Goal: Task Accomplishment & Management: Complete application form

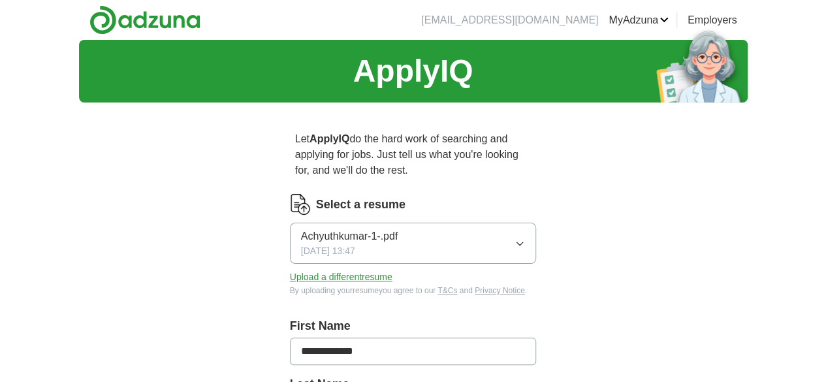
click at [537, 234] on button "Achyuthkumar-1-.pdf [DATE] 13:47" at bounding box center [413, 243] width 247 height 41
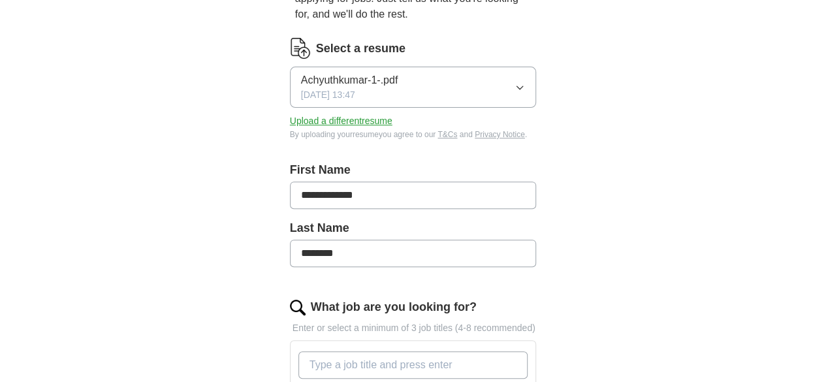
scroll to position [149, 0]
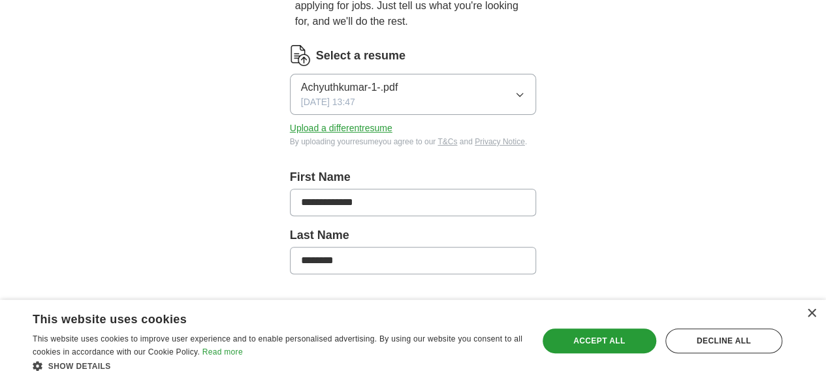
click at [490, 87] on button "Achyuthkumar-1-.pdf [DATE] 13:47" at bounding box center [413, 94] width 247 height 41
drag, startPoint x: 824, startPoint y: 110, endPoint x: 825, endPoint y: 127, distance: 17.6
click at [290, 121] on button "Upload a different resume" at bounding box center [341, 128] width 102 height 14
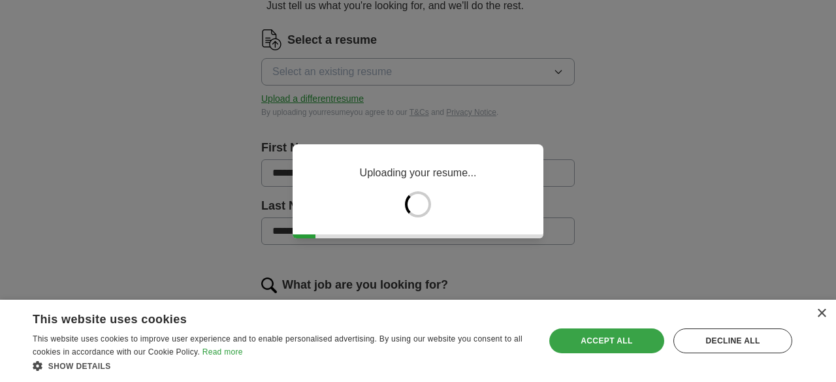
click at [612, 335] on div "Accept all" at bounding box center [606, 340] width 115 height 25
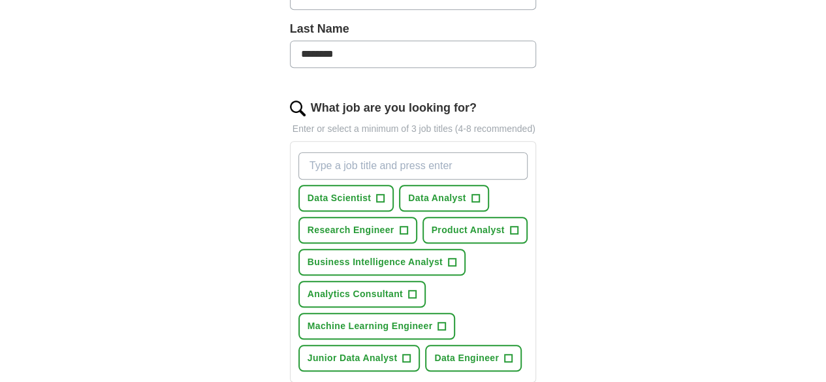
scroll to position [386, 0]
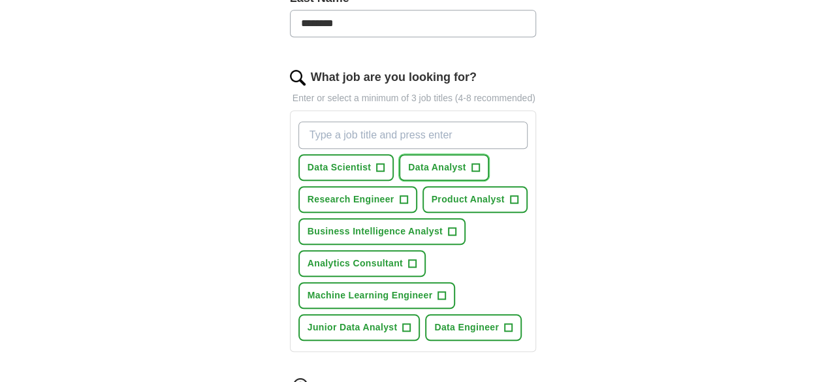
drag, startPoint x: 451, startPoint y: 155, endPoint x: 444, endPoint y: 155, distance: 7.2
click at [450, 155] on button "Data Analyst +" at bounding box center [444, 167] width 90 height 27
click at [344, 154] on button "Data Scientist +" at bounding box center [346, 167] width 96 height 27
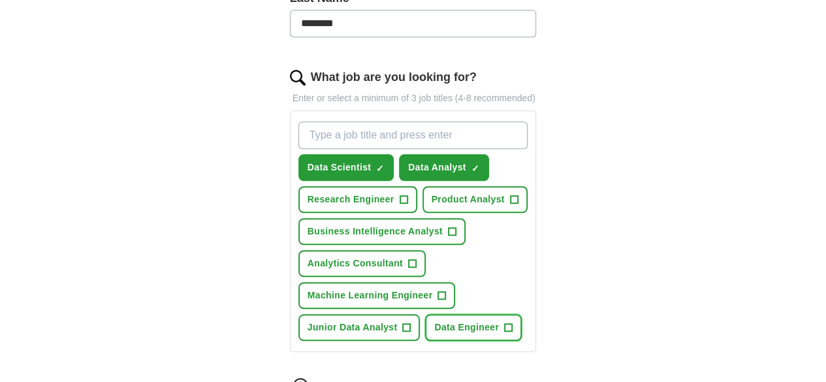
click at [471, 314] on button "Data Engineer +" at bounding box center [473, 327] width 97 height 27
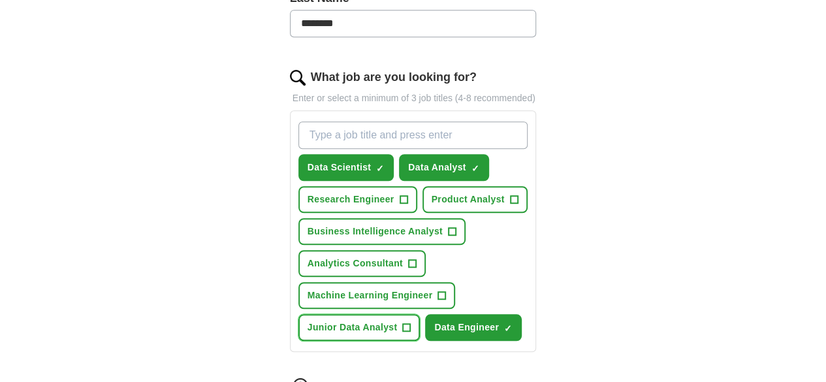
click at [403, 322] on span "+" at bounding box center [407, 327] width 8 height 10
click at [386, 250] on button "Analytics Consultant +" at bounding box center [361, 263] width 127 height 27
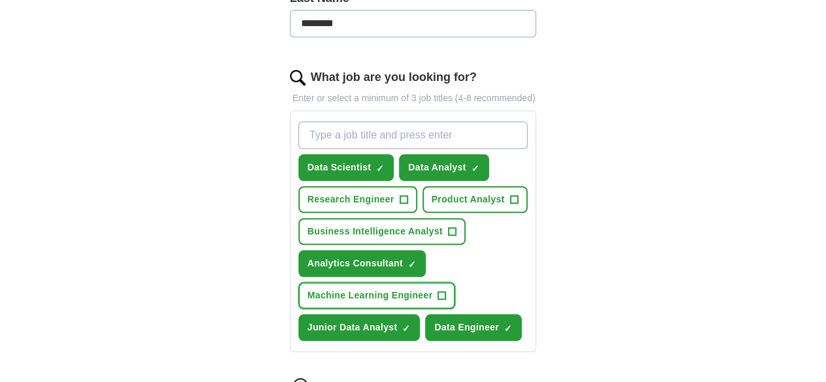
click at [456, 282] on button "Machine Learning Engineer +" at bounding box center [376, 295] width 157 height 27
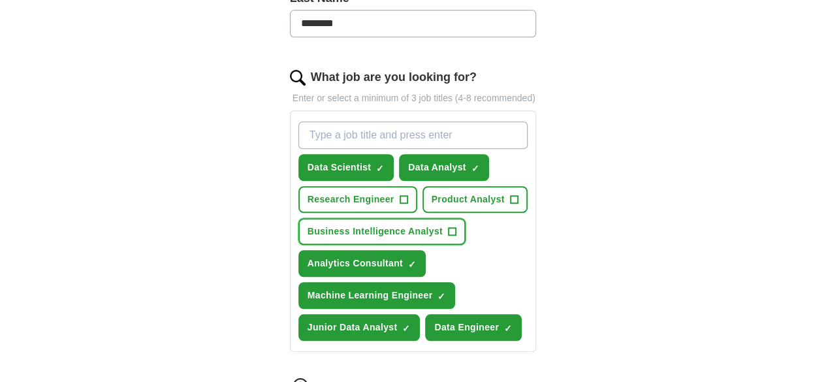
click at [448, 227] on span "+" at bounding box center [452, 232] width 8 height 10
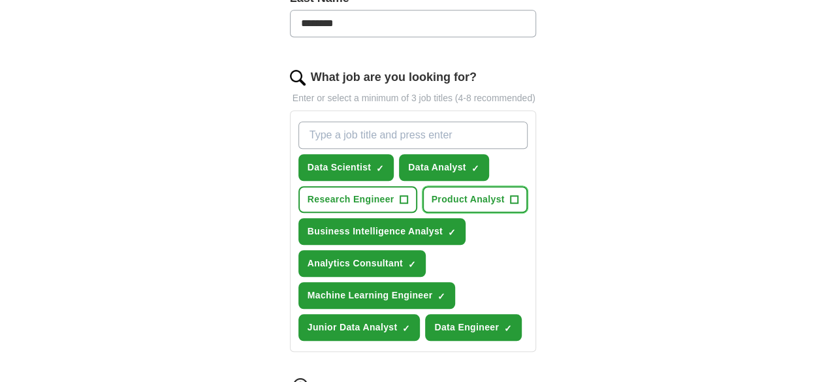
drag, startPoint x: 487, startPoint y: 188, endPoint x: 448, endPoint y: 185, distance: 39.3
click at [484, 187] on button "Product Analyst +" at bounding box center [474, 199] width 105 height 27
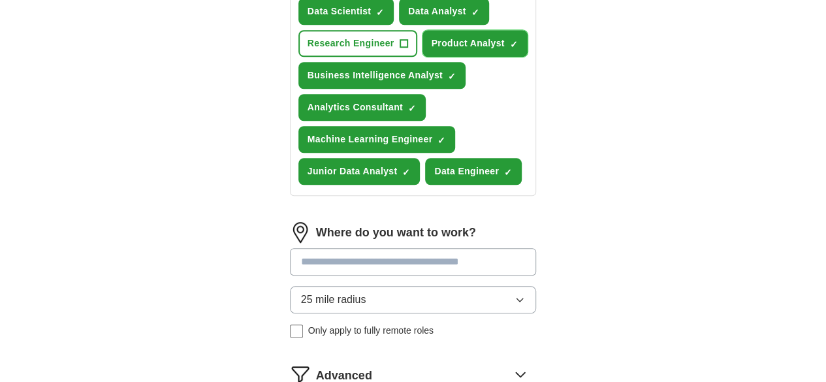
scroll to position [548, 0]
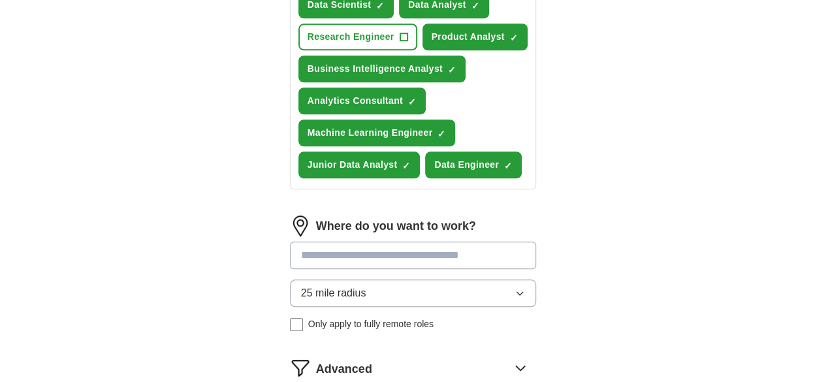
click at [349, 242] on input at bounding box center [413, 255] width 247 height 27
type input "*****"
click at [340, 248] on div "Where do you want to work? ***** 25 mile radius Only apply to fully remote roles" at bounding box center [413, 278] width 247 height 126
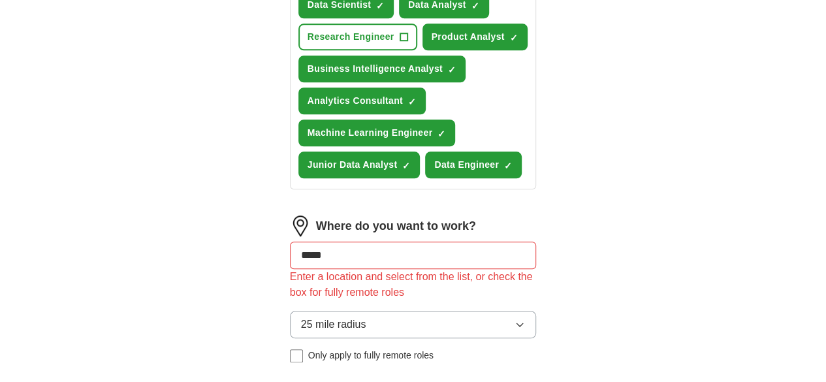
drag, startPoint x: 349, startPoint y: 200, endPoint x: 18, endPoint y: 183, distance: 331.4
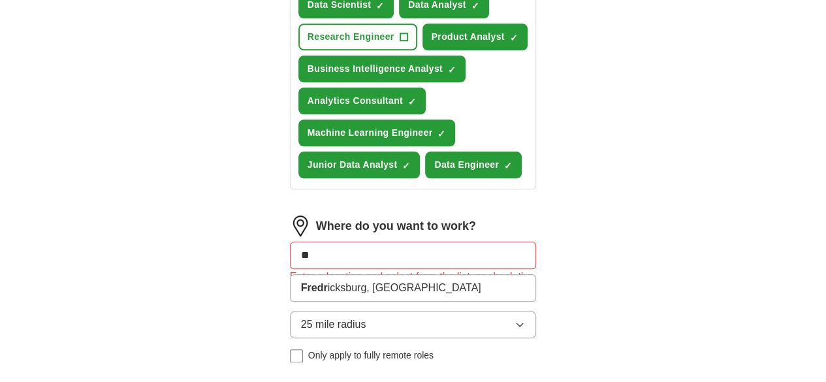
type input "*"
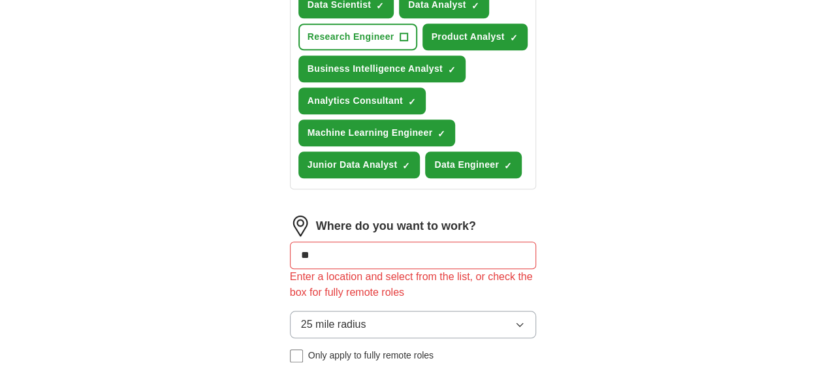
type input "***"
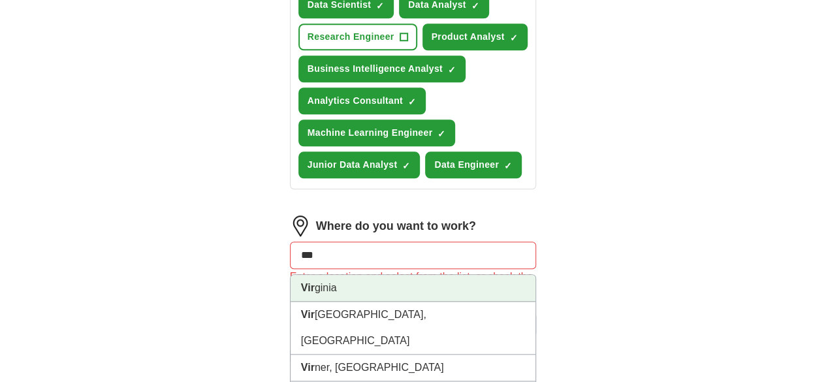
click at [373, 275] on li "Vir ginia" at bounding box center [413, 288] width 245 height 27
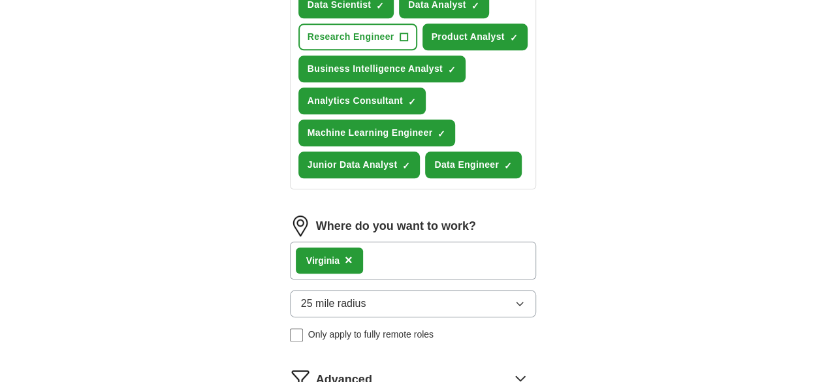
click at [370, 242] on div "Vir ginia ×" at bounding box center [413, 261] width 247 height 38
click at [381, 290] on button "25 mile radius" at bounding box center [413, 303] width 247 height 27
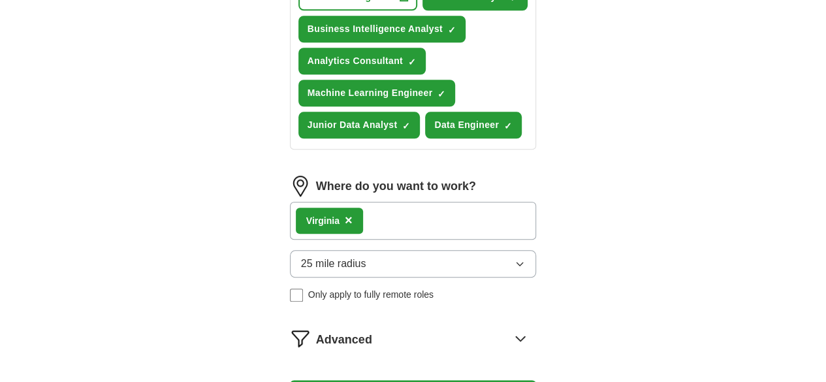
scroll to position [586, 0]
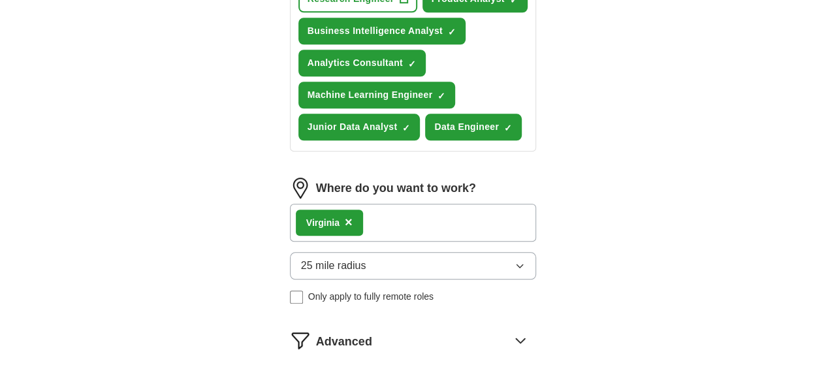
click at [520, 252] on button "25 mile radius" at bounding box center [413, 265] width 247 height 27
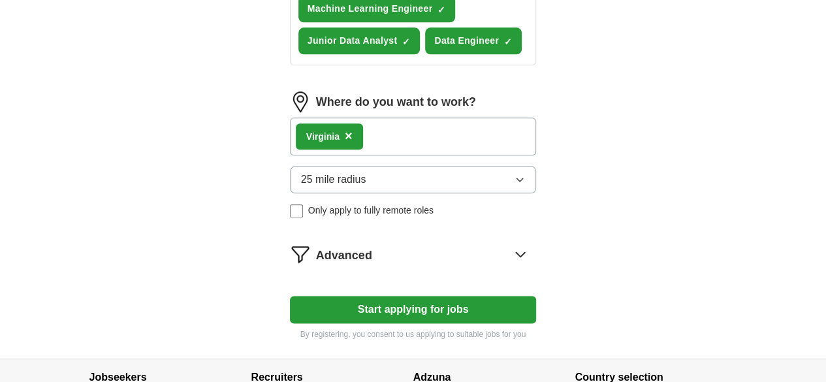
scroll to position [670, 0]
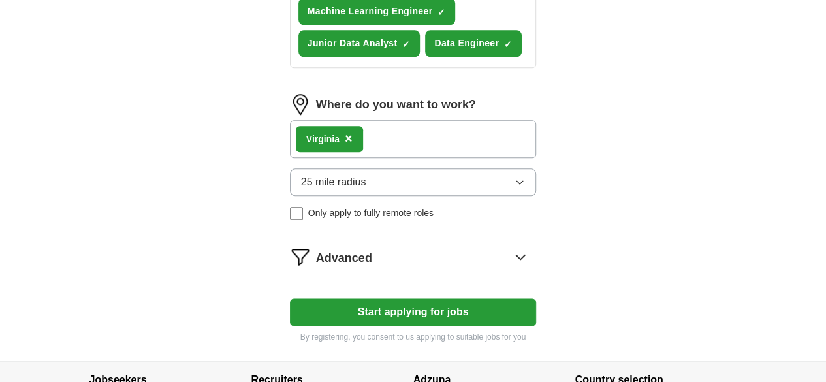
click at [301, 174] on span "25 mile radius" at bounding box center [333, 182] width 65 height 16
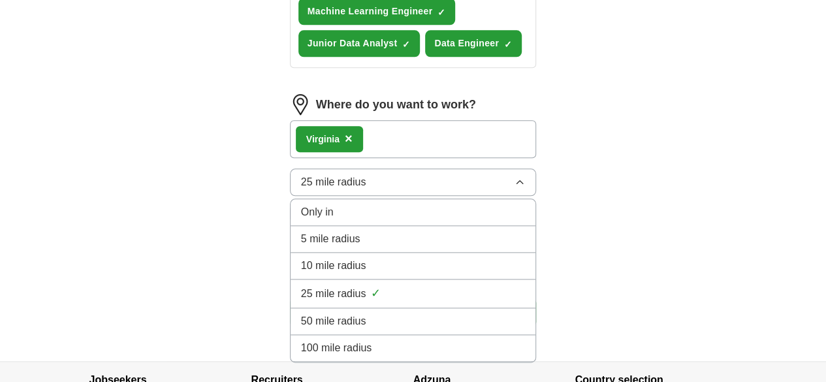
click at [345, 340] on div "100 mile radius" at bounding box center [413, 348] width 225 height 16
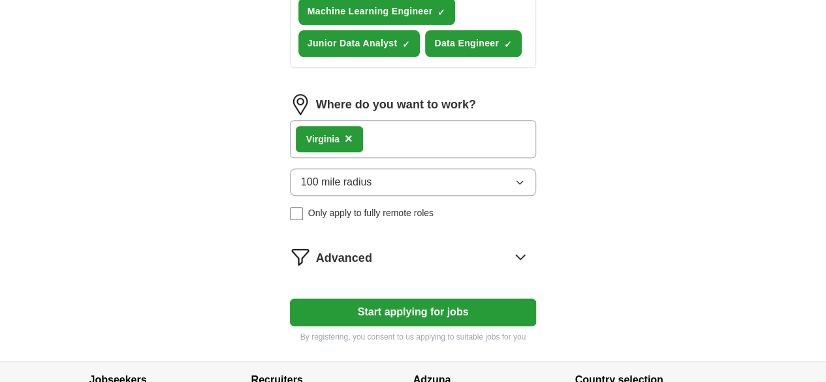
click at [424, 298] on button "Start applying for jobs" at bounding box center [413, 311] width 247 height 27
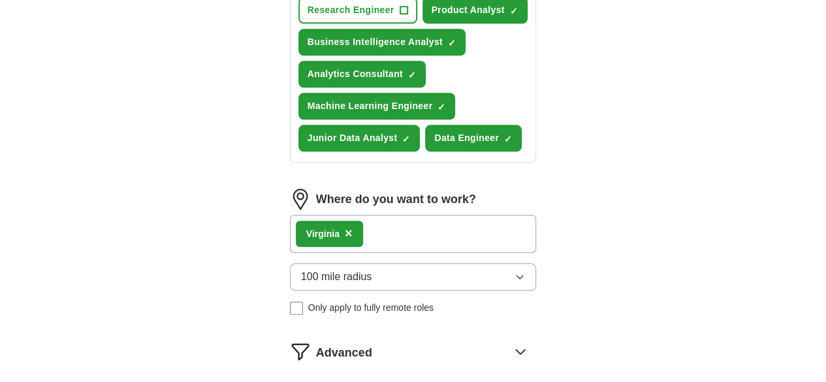
select select "**"
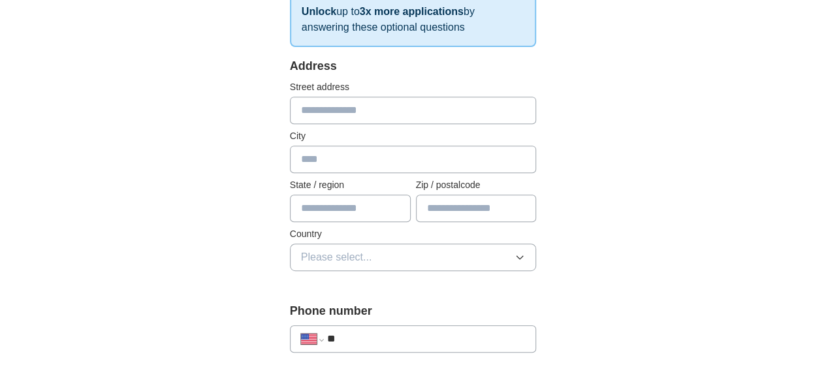
scroll to position [255, 0]
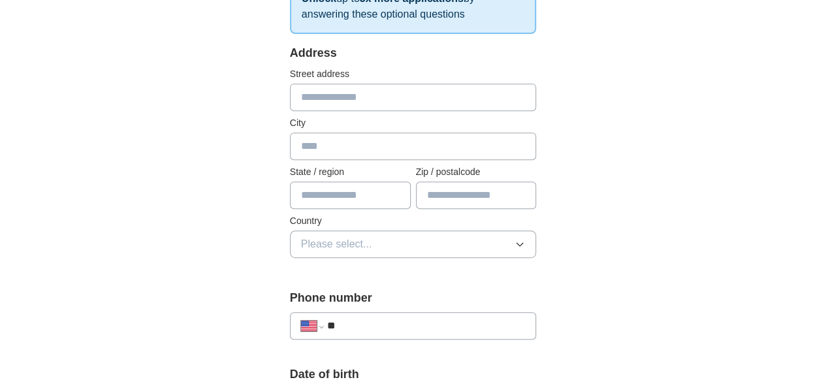
click at [402, 96] on input "text" at bounding box center [413, 97] width 247 height 27
type input "**********"
type input "*********"
type input "**"
type input "*****"
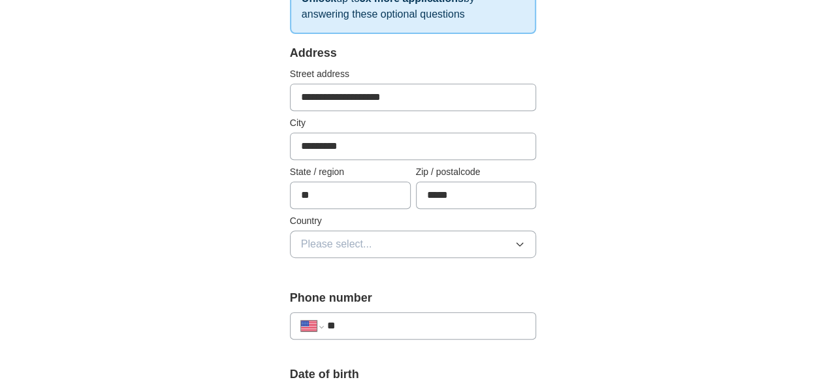
click at [390, 230] on button "Please select..." at bounding box center [413, 243] width 247 height 27
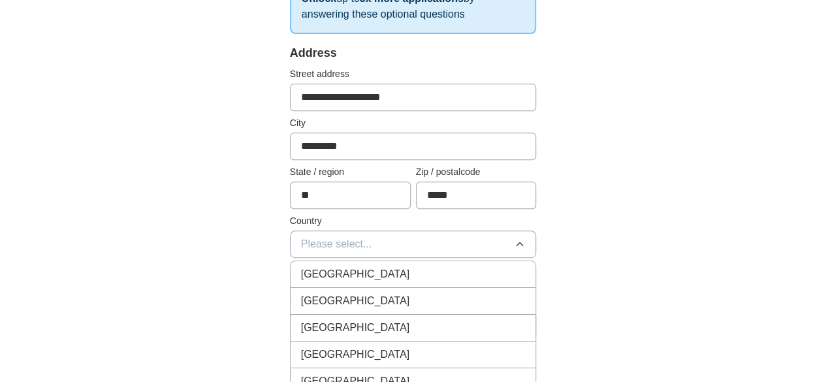
click at [352, 290] on li "[GEOGRAPHIC_DATA]" at bounding box center [413, 301] width 245 height 27
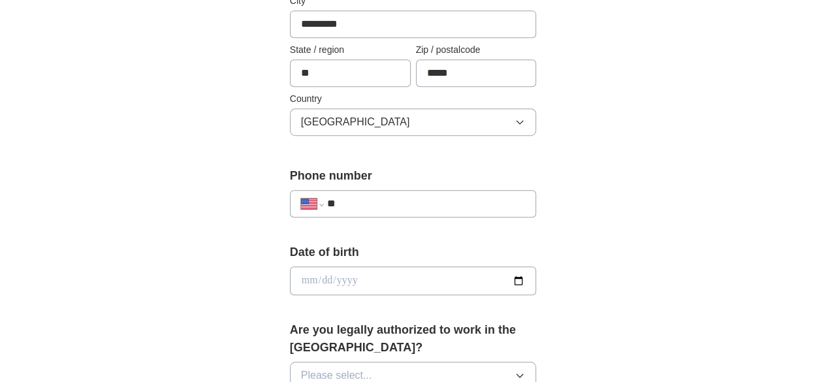
scroll to position [407, 0]
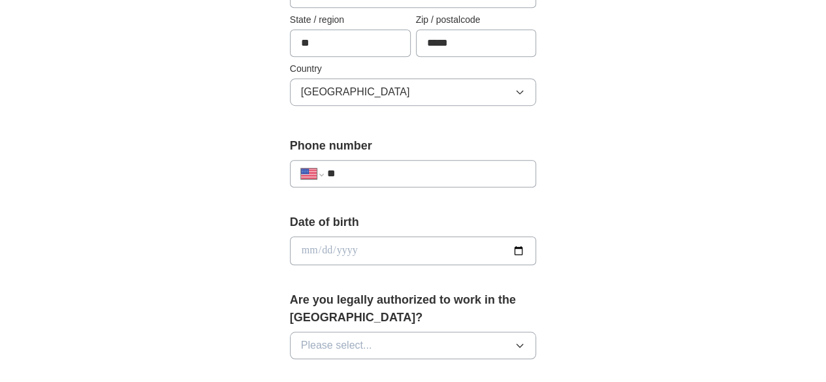
click at [521, 166] on input "**" at bounding box center [426, 174] width 198 height 16
type input "**********"
click at [336, 253] on input "date" at bounding box center [413, 250] width 247 height 29
click at [537, 251] on input "date" at bounding box center [413, 250] width 247 height 29
type input "**********"
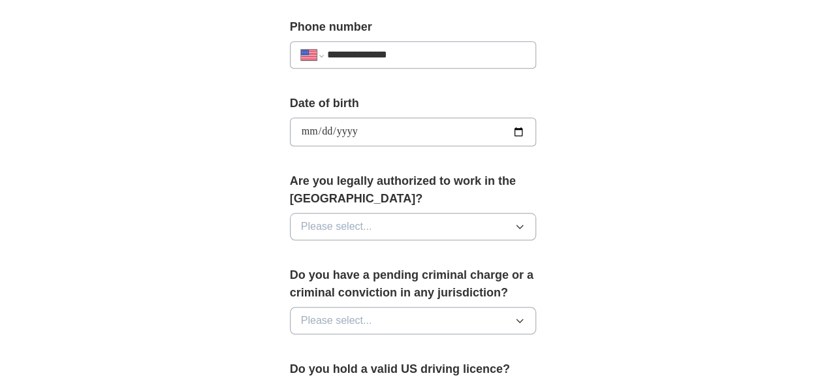
scroll to position [531, 0]
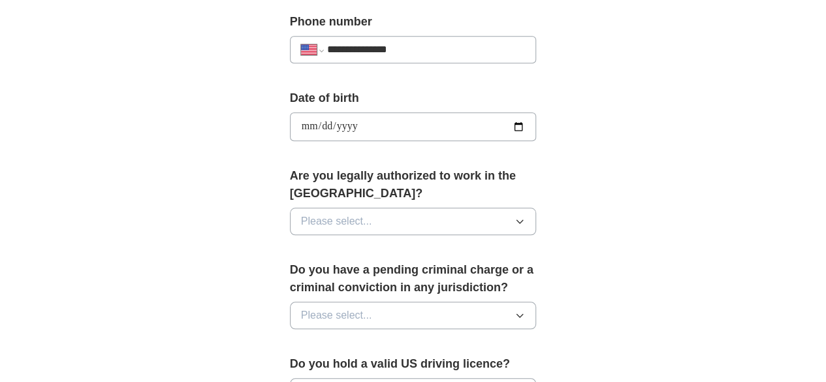
drag, startPoint x: 508, startPoint y: 198, endPoint x: 497, endPoint y: 198, distance: 10.5
click at [508, 208] on button "Please select..." at bounding box center [413, 221] width 247 height 27
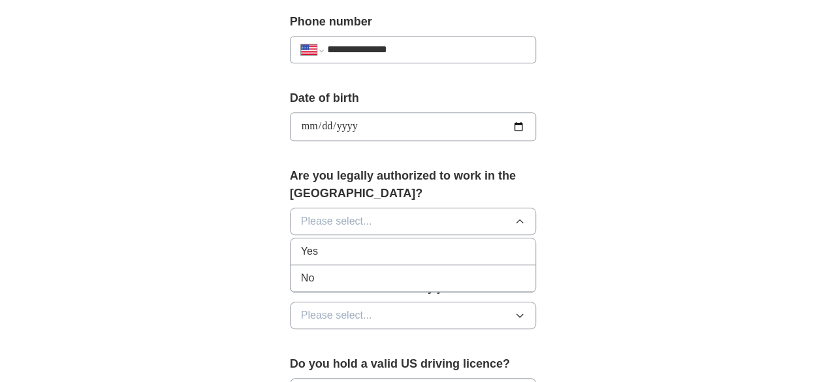
click at [356, 244] on div "Yes" at bounding box center [413, 252] width 225 height 16
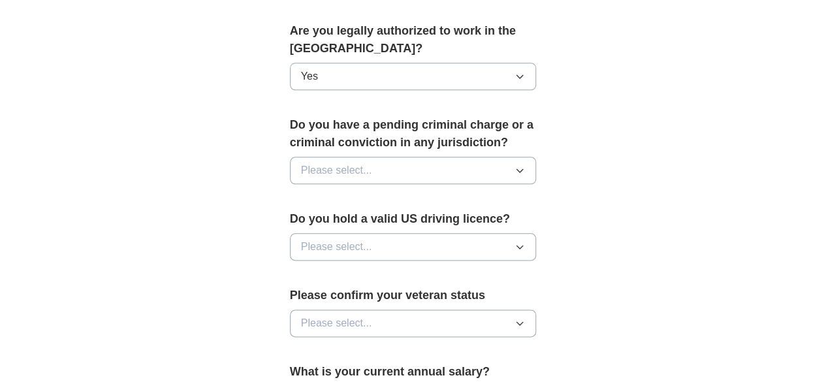
scroll to position [675, 0]
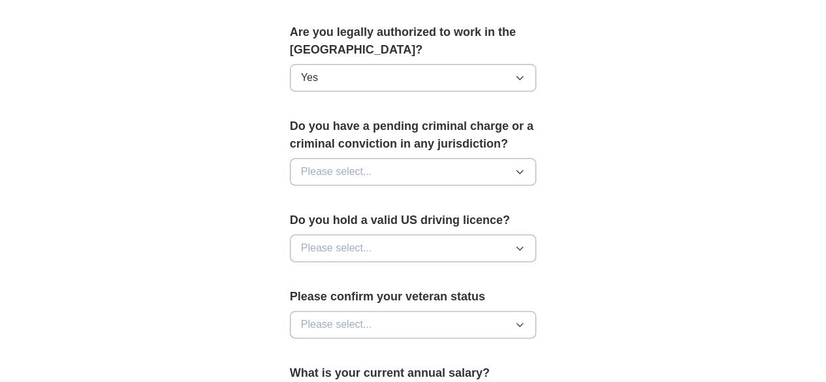
drag, startPoint x: 339, startPoint y: 142, endPoint x: 332, endPoint y: 139, distance: 8.5
click at [339, 158] on button "Please select..." at bounding box center [413, 171] width 247 height 27
click at [391, 221] on div "No" at bounding box center [413, 229] width 225 height 16
click at [390, 234] on button "Please select..." at bounding box center [413, 247] width 247 height 27
click at [402, 270] on div "Yes" at bounding box center [413, 278] width 225 height 16
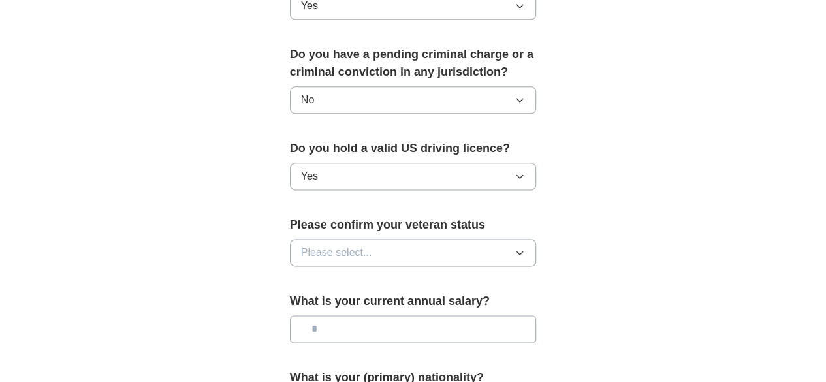
scroll to position [705, 0]
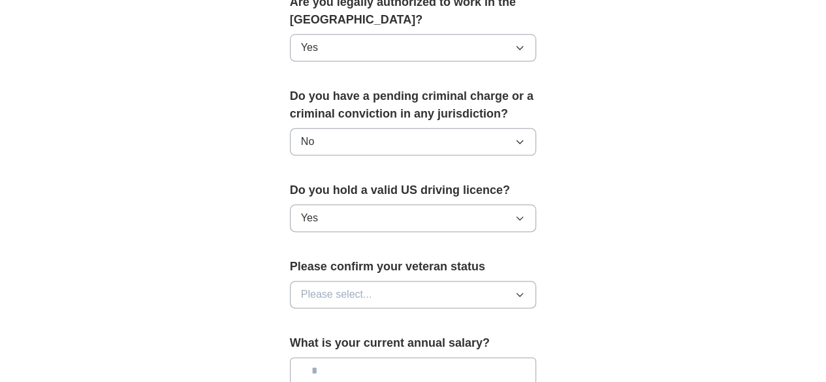
click at [471, 281] on button "Please select..." at bounding box center [413, 294] width 247 height 27
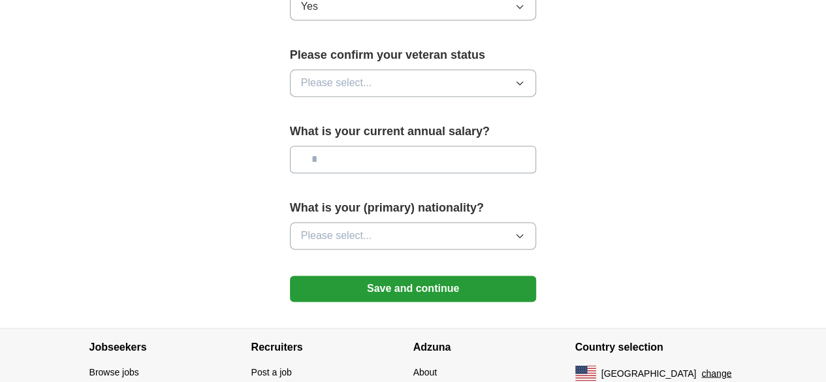
scroll to position [869, 0]
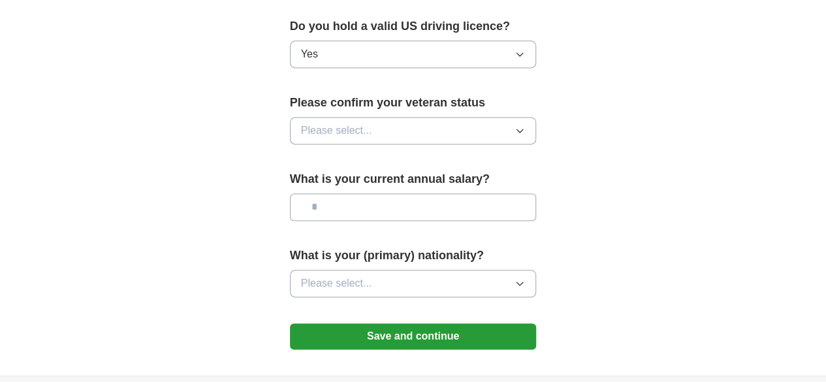
click at [385, 117] on button "Please select..." at bounding box center [413, 130] width 247 height 27
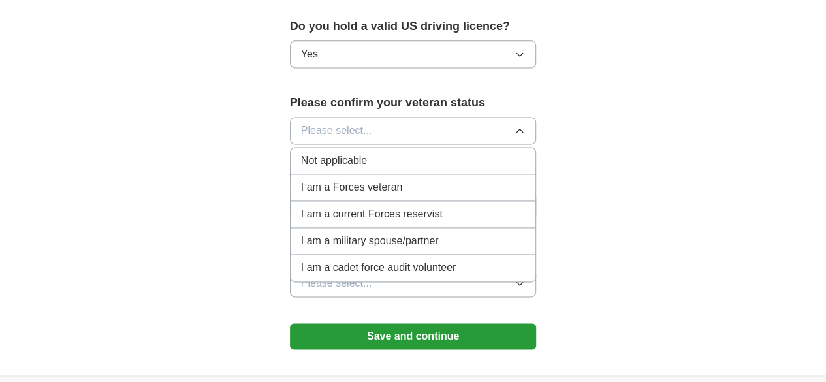
click at [330, 153] on span "Not applicable" at bounding box center [334, 161] width 66 height 16
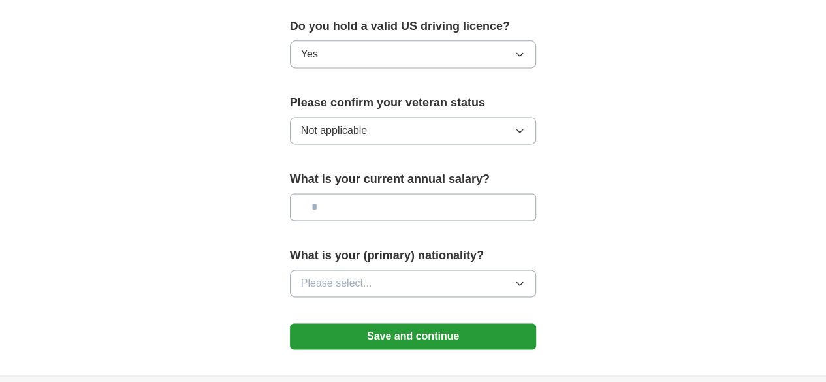
click at [338, 193] on input "text" at bounding box center [413, 206] width 247 height 27
click at [380, 270] on button "Please select..." at bounding box center [413, 283] width 247 height 27
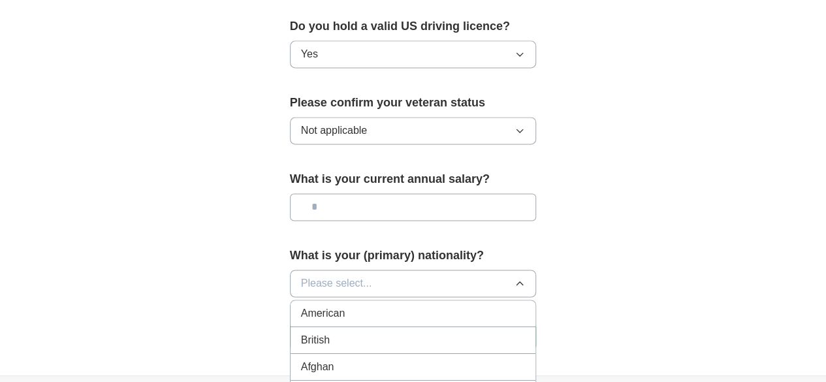
click at [373, 270] on button "Please select..." at bounding box center [413, 283] width 247 height 27
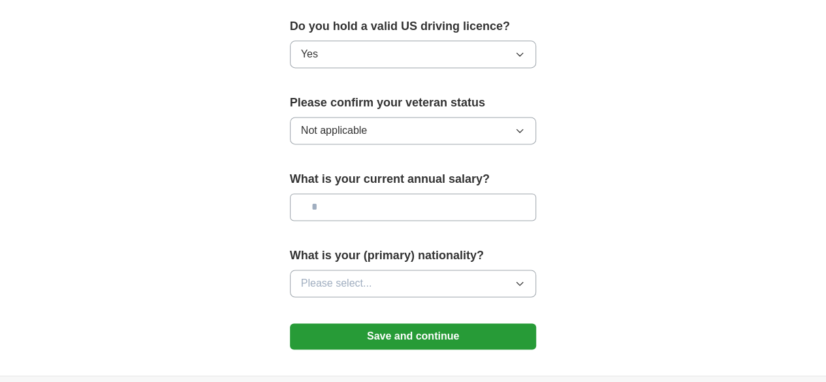
click at [440, 270] on button "Please select..." at bounding box center [413, 283] width 247 height 27
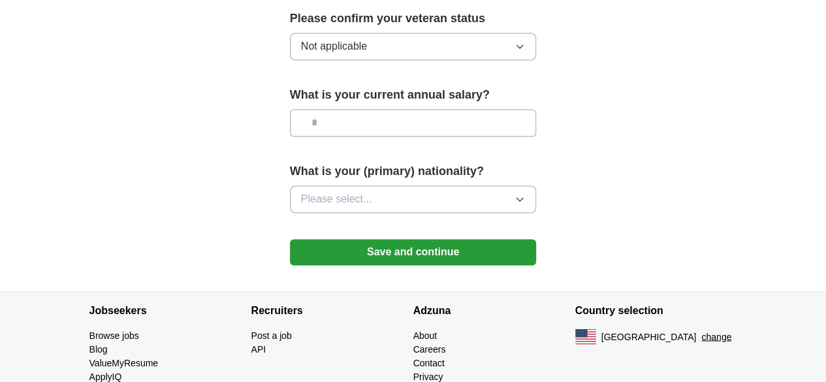
scroll to position [958, 0]
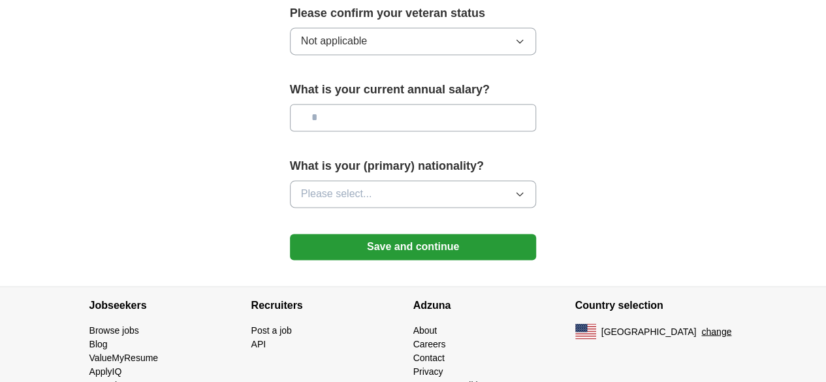
click at [464, 180] on button "Please select..." at bounding box center [413, 193] width 247 height 27
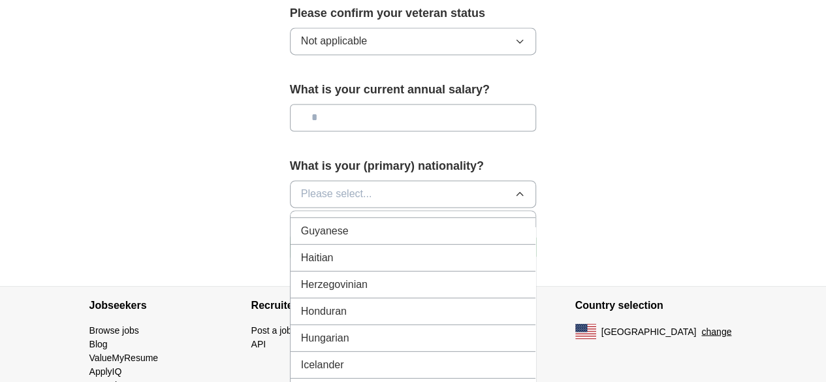
scroll to position [1965, 0]
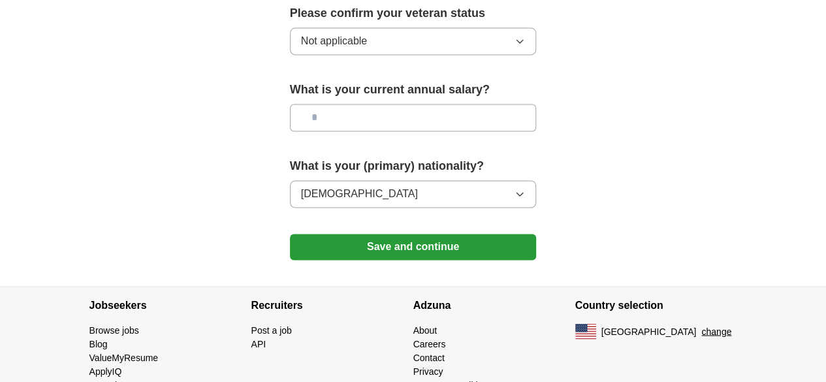
click at [421, 234] on button "Save and continue" at bounding box center [413, 247] width 247 height 26
